Goal: Task Accomplishment & Management: Complete application form

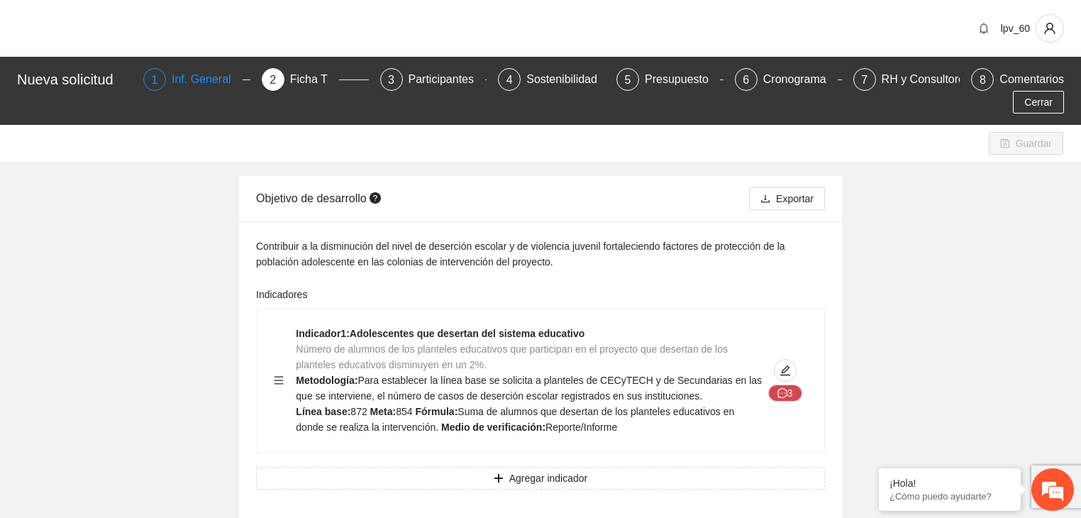
click at [193, 85] on div "Inf. General" at bounding box center [207, 79] width 71 height 23
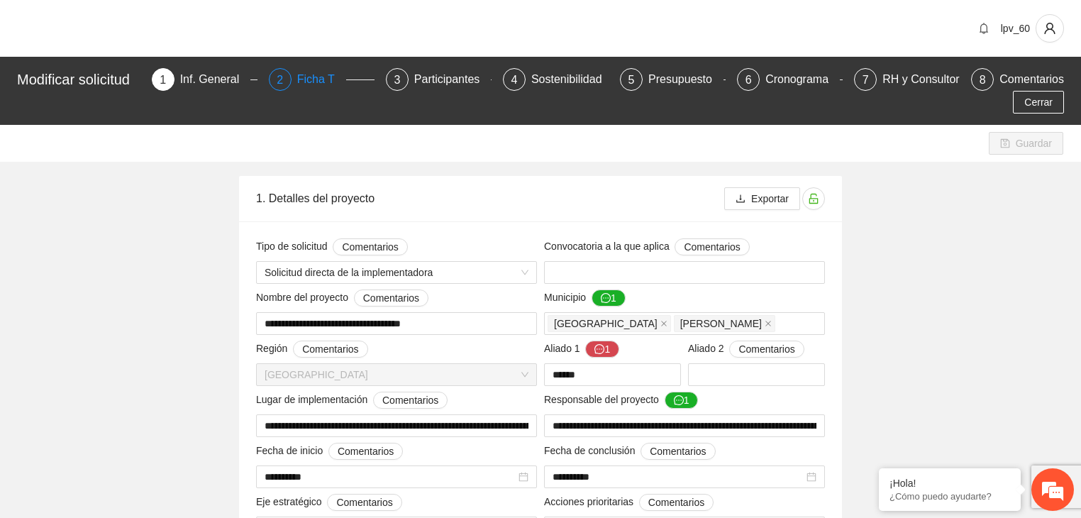
click at [314, 76] on div "Ficha T" at bounding box center [321, 79] width 49 height 23
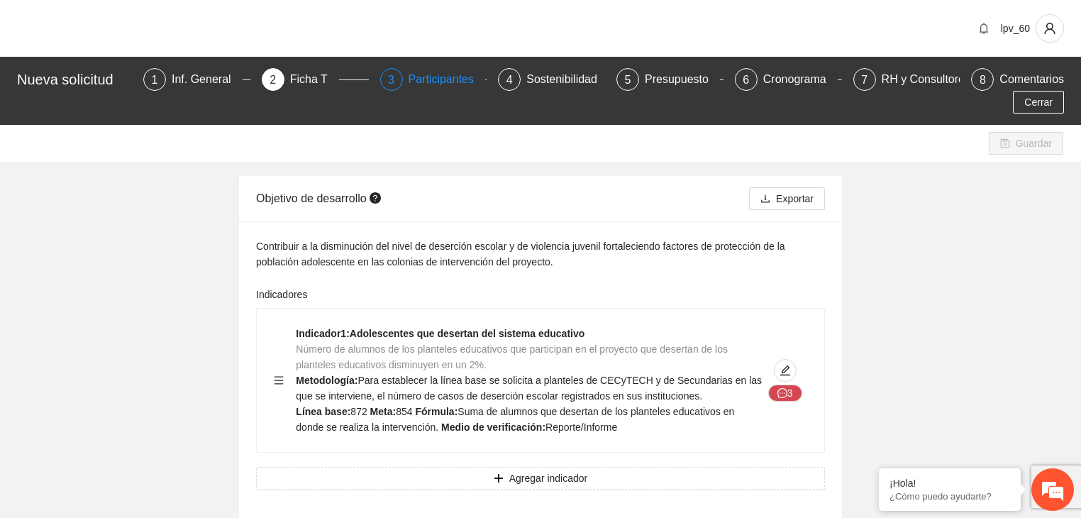
click at [431, 86] on div "Participantes" at bounding box center [447, 79] width 77 height 23
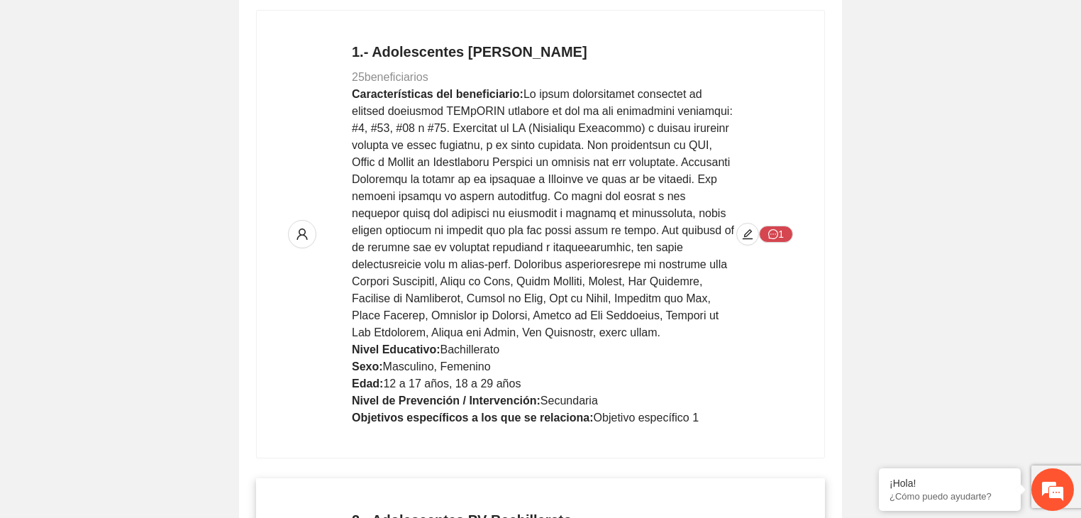
scroll to position [355, 0]
